Goal: Task Accomplishment & Management: Manage account settings

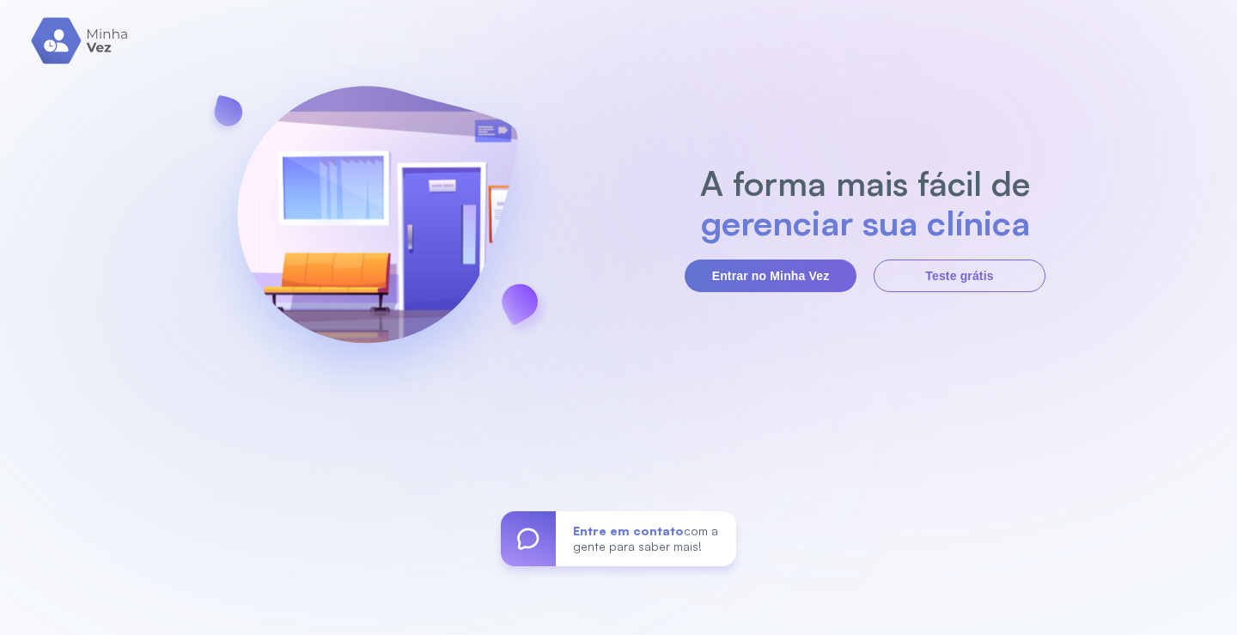
click at [753, 264] on button "Entrar no Minha Vez" at bounding box center [771, 275] width 172 height 33
click at [736, 279] on button "Entrar no Minha Vez" at bounding box center [771, 275] width 172 height 33
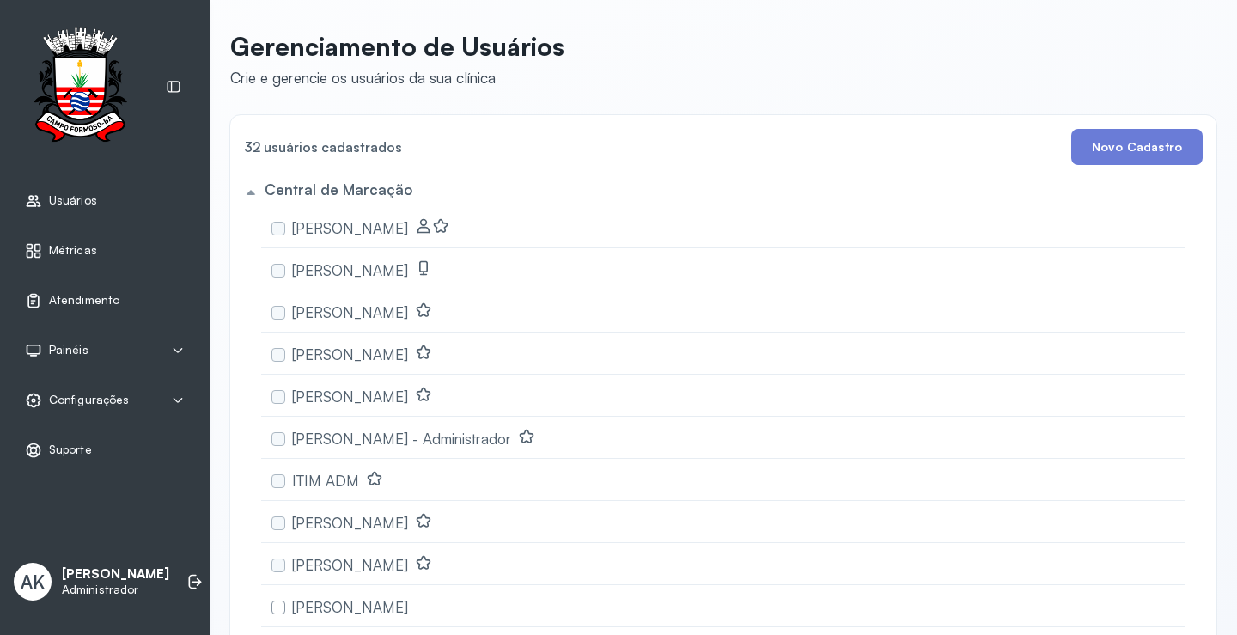
click at [97, 382] on div "Configurações" at bounding box center [104, 401] width 189 height 40
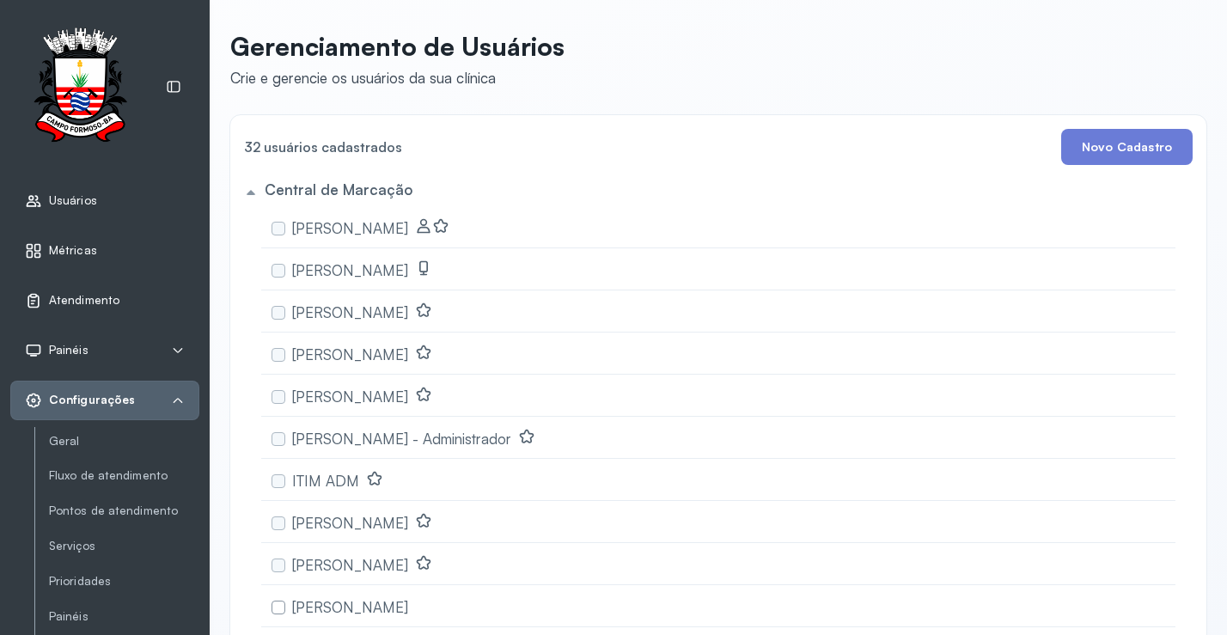
click at [97, 398] on span "Configurações" at bounding box center [92, 400] width 86 height 15
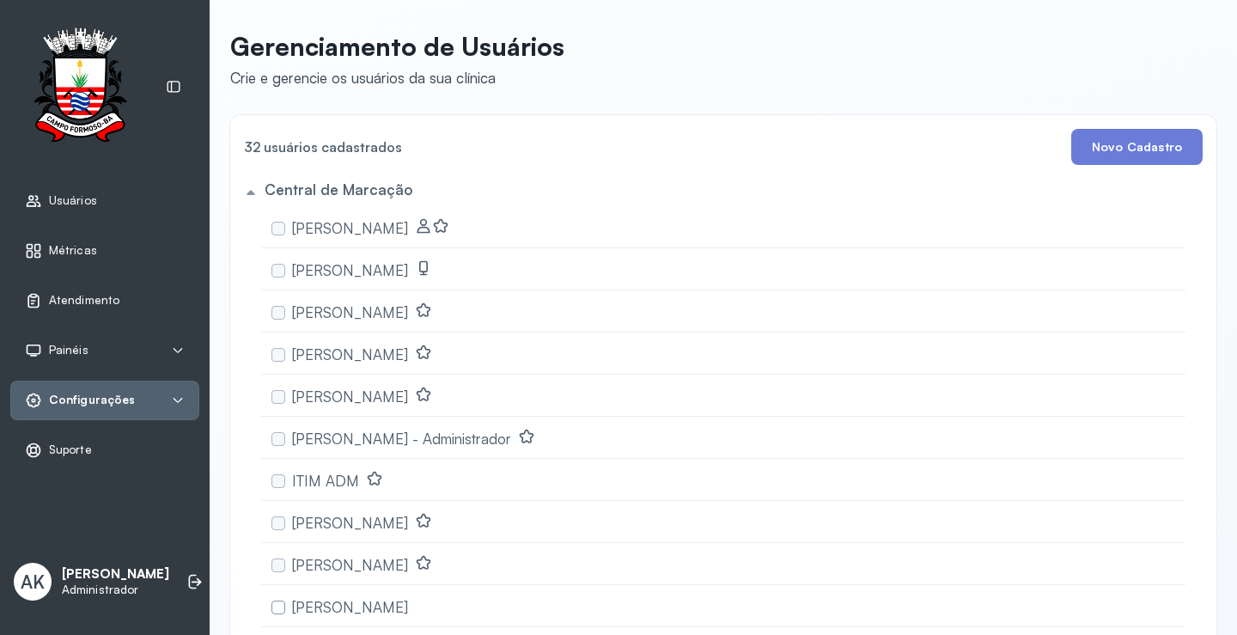
click at [107, 405] on span "Configurações" at bounding box center [92, 400] width 86 height 15
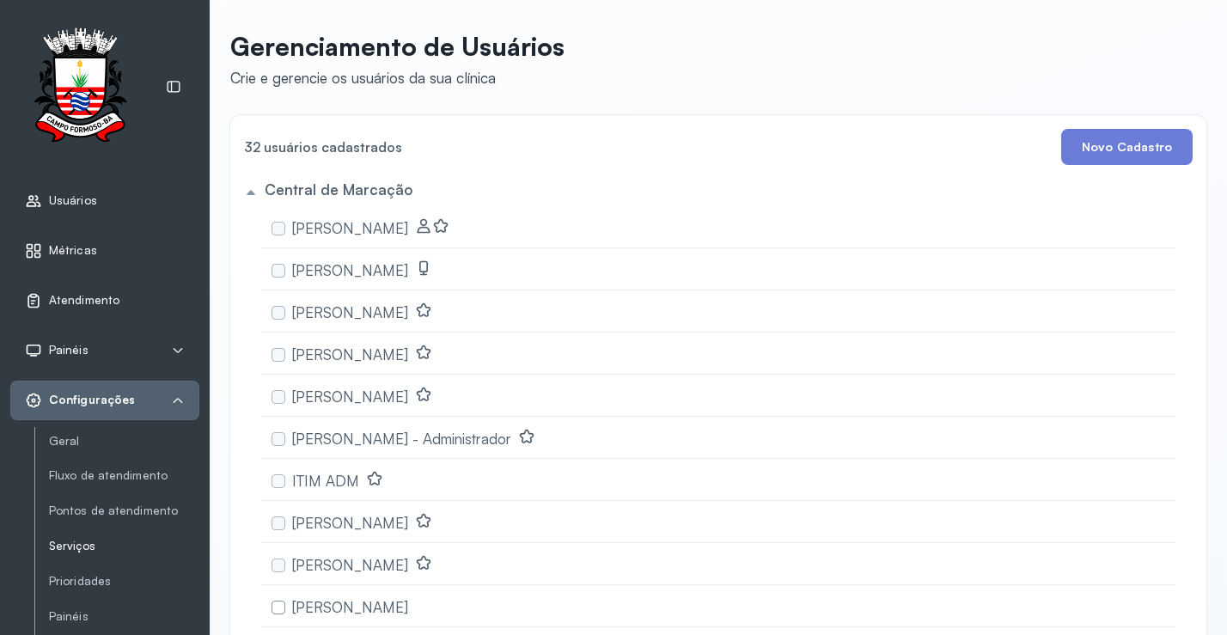
click at [105, 543] on link "Serviços" at bounding box center [124, 546] width 150 height 15
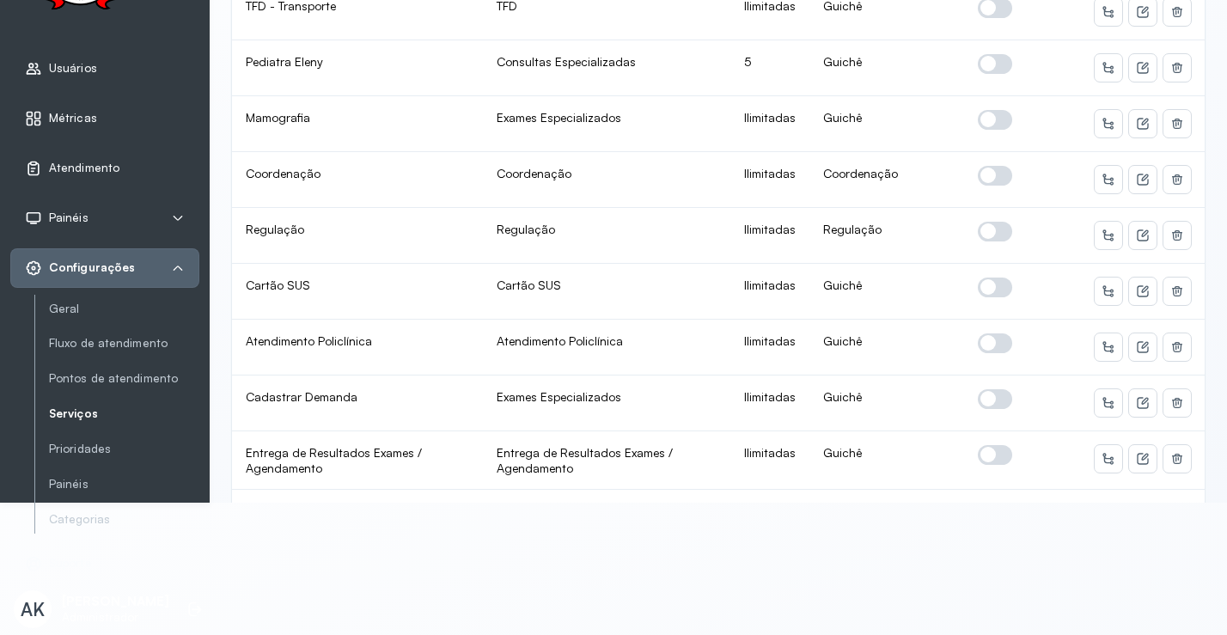
scroll to position [172, 0]
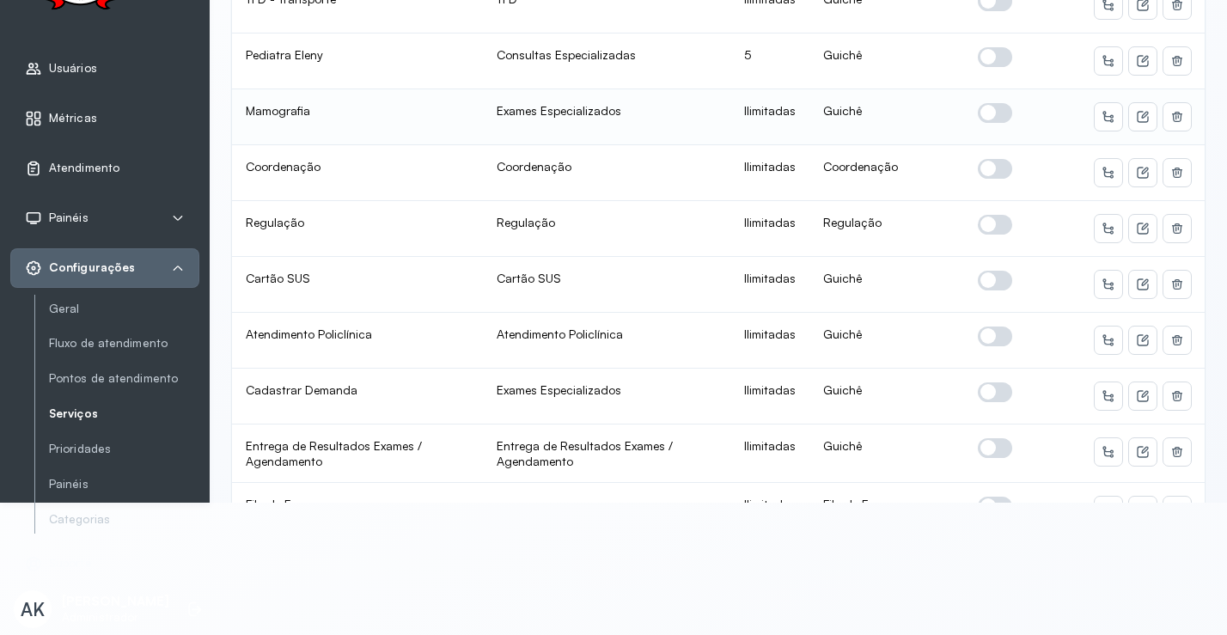
click at [985, 103] on span at bounding box center [995, 113] width 34 height 20
click at [1137, 103] on button at bounding box center [1142, 116] width 27 height 27
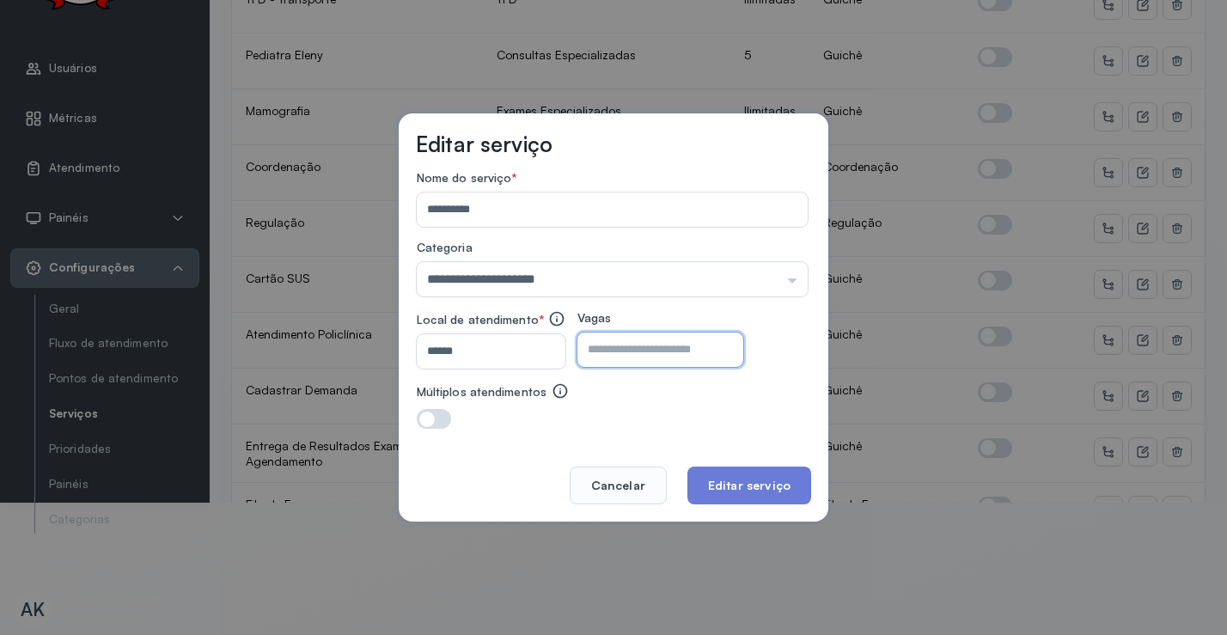
click at [631, 340] on input "number" at bounding box center [645, 349] width 136 height 34
type input "**"
click at [741, 487] on button "Editar serviço" at bounding box center [749, 486] width 124 height 38
